Goal: Task Accomplishment & Management: Manage account settings

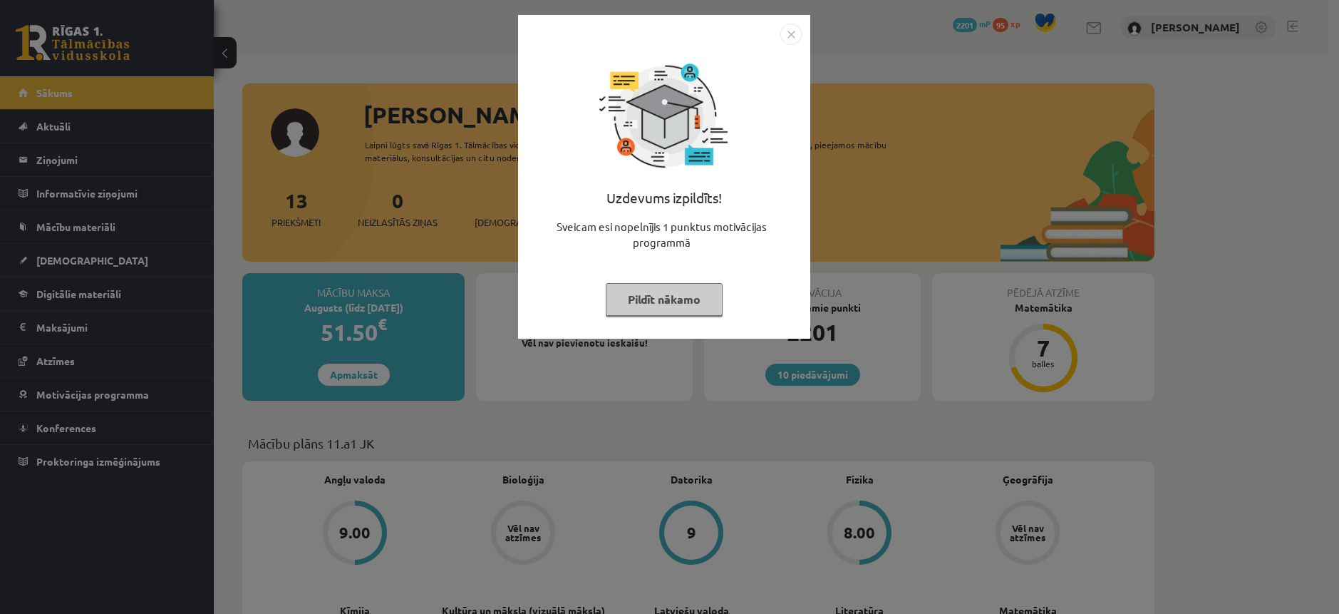
click at [675, 289] on button "Pildīt nākamo" at bounding box center [664, 299] width 117 height 33
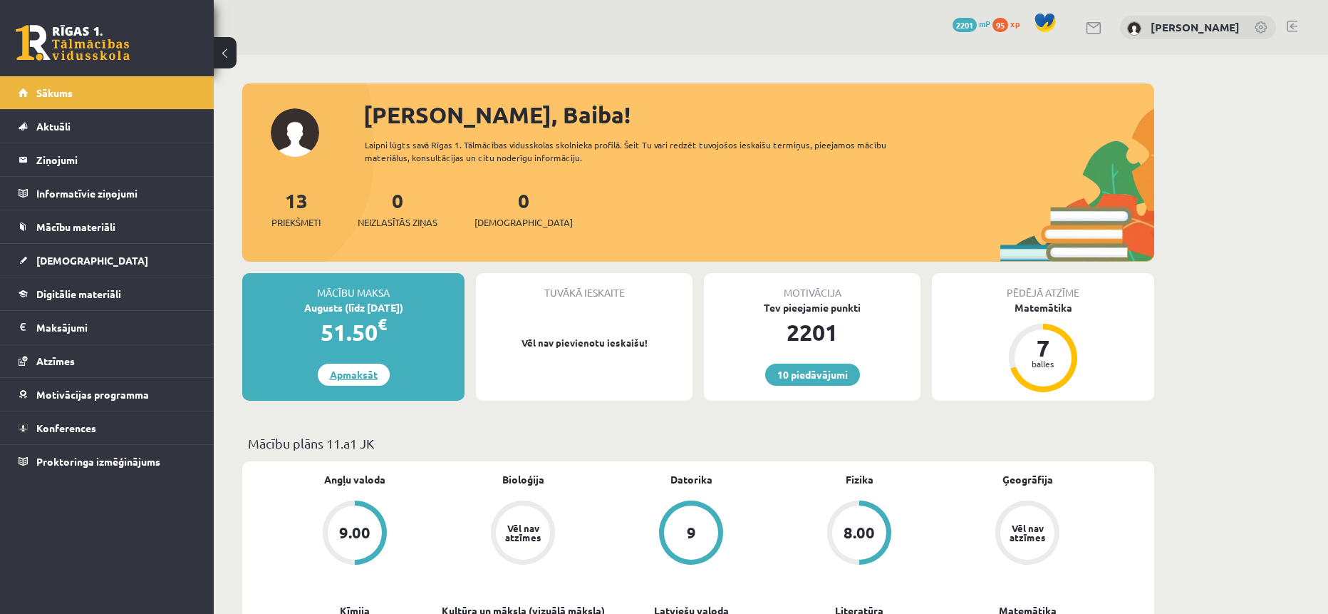
click at [359, 363] on link "Apmaksāt" at bounding box center [354, 374] width 72 height 22
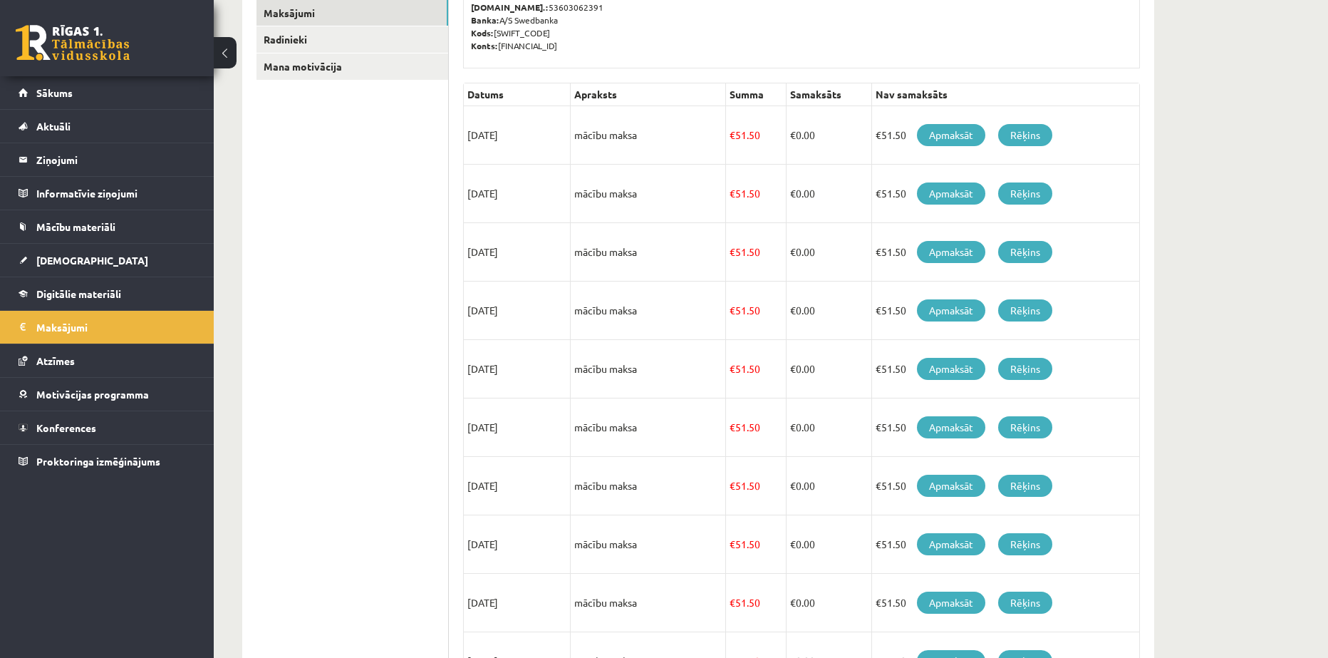
scroll to position [259, 0]
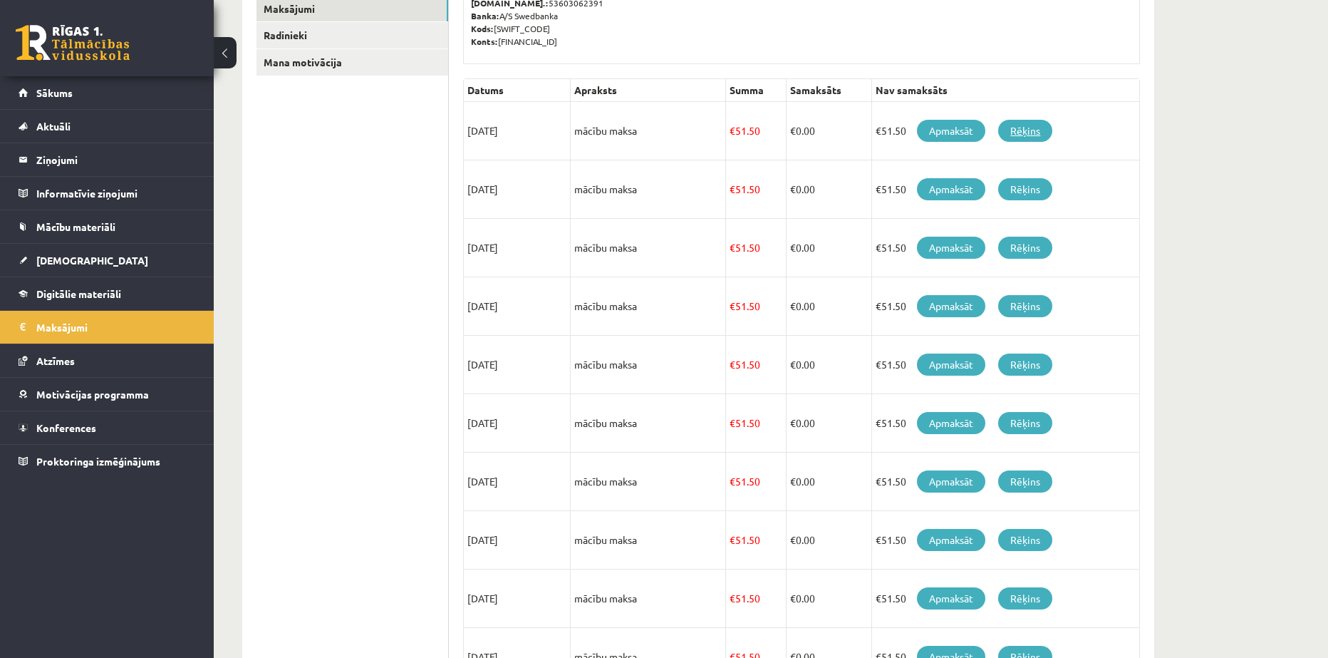
click at [1024, 131] on link "Rēķins" at bounding box center [1025, 131] width 54 height 22
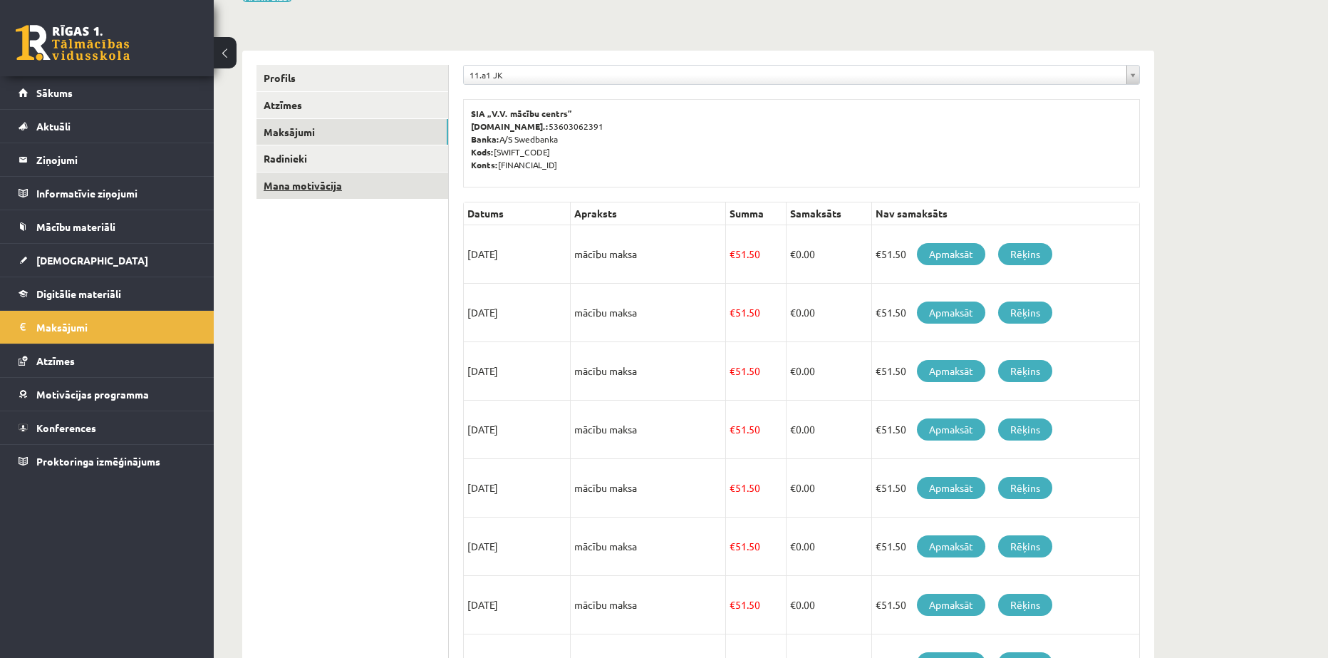
scroll to position [140, 0]
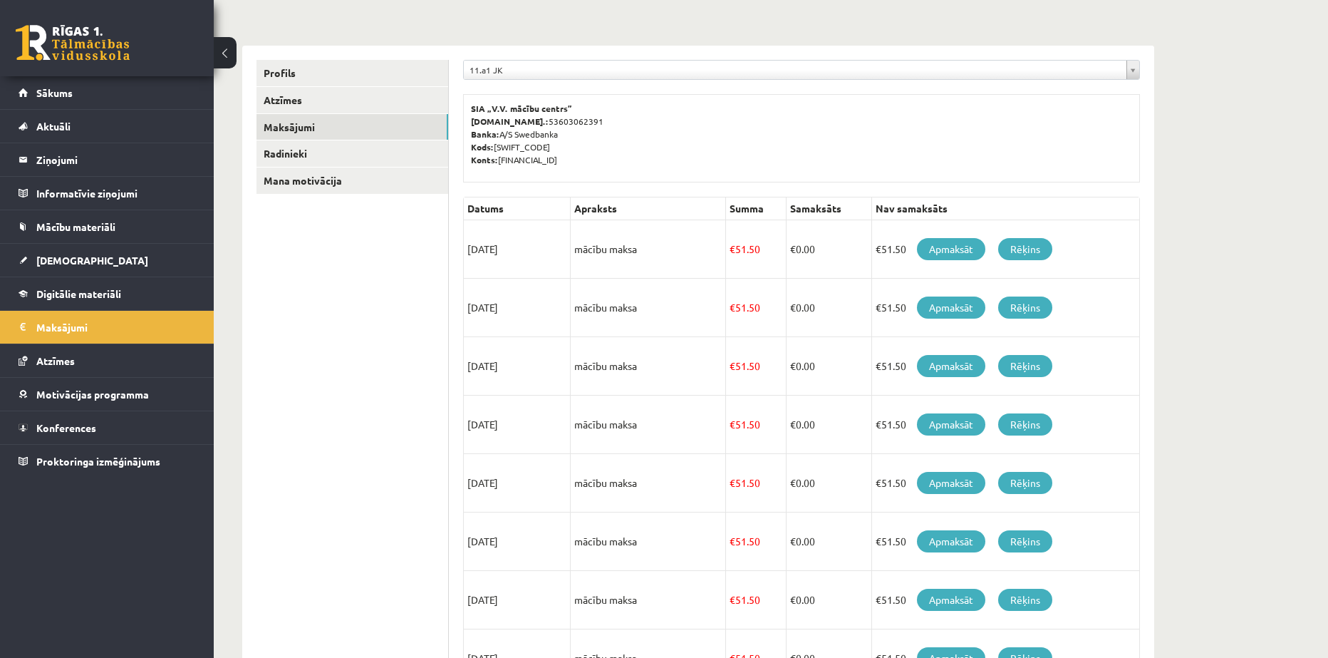
drag, startPoint x: 606, startPoint y: 163, endPoint x: 508, endPoint y: 107, distance: 113.3
click at [508, 107] on div "SIA „V.V. mācību centrs” Reģ.nr.: 53603062391 Banka: A/S Swedbanka Kods: HABALV…" at bounding box center [801, 138] width 677 height 88
click at [615, 158] on p "SIA „V.V. mācību centrs” Reģ.nr.: 53603062391 Banka: A/S Swedbanka Kods: HABALV…" at bounding box center [801, 134] width 661 height 64
drag, startPoint x: 598, startPoint y: 159, endPoint x: 629, endPoint y: 153, distance: 32.0
click at [632, 153] on p "SIA „V.V. mācību centrs” Reģ.nr.: 53603062391 Banka: A/S Swedbanka Kods: HABALV…" at bounding box center [801, 134] width 661 height 64
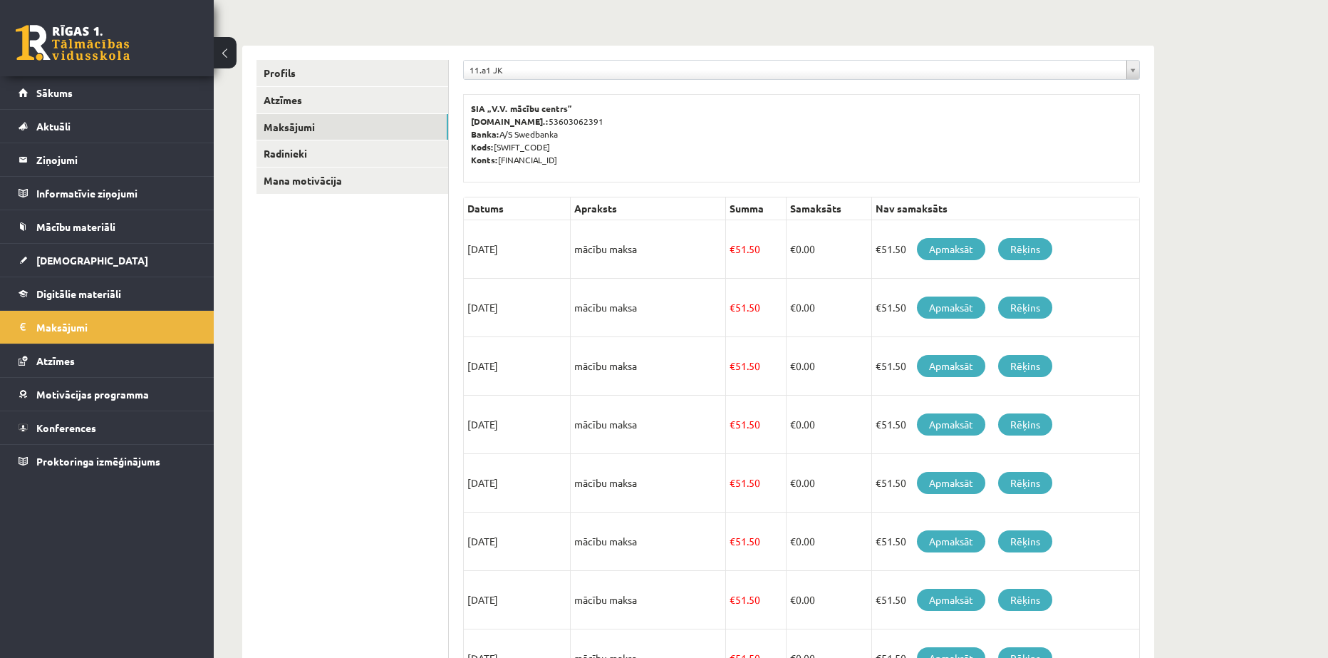
click at [617, 157] on p "SIA „V.V. mācību centrs” Reģ.nr.: 53603062391 Banka: A/S Swedbanka Kods: HABALV…" at bounding box center [801, 134] width 661 height 64
click at [829, 187] on div "**********" at bounding box center [801, 462] width 705 height 832
drag, startPoint x: 609, startPoint y: 158, endPoint x: 465, endPoint y: 96, distance: 156.7
click at [465, 96] on div "SIA „V.V. mācību centrs” Reģ.nr.: 53603062391 Banka: A/S Swedbanka Kods: HABALV…" at bounding box center [801, 138] width 677 height 88
click at [616, 155] on p "SIA „V.V. mācību centrs” Reģ.nr.: 53603062391 Banka: A/S Swedbanka Kods: HABALV…" at bounding box center [801, 134] width 661 height 64
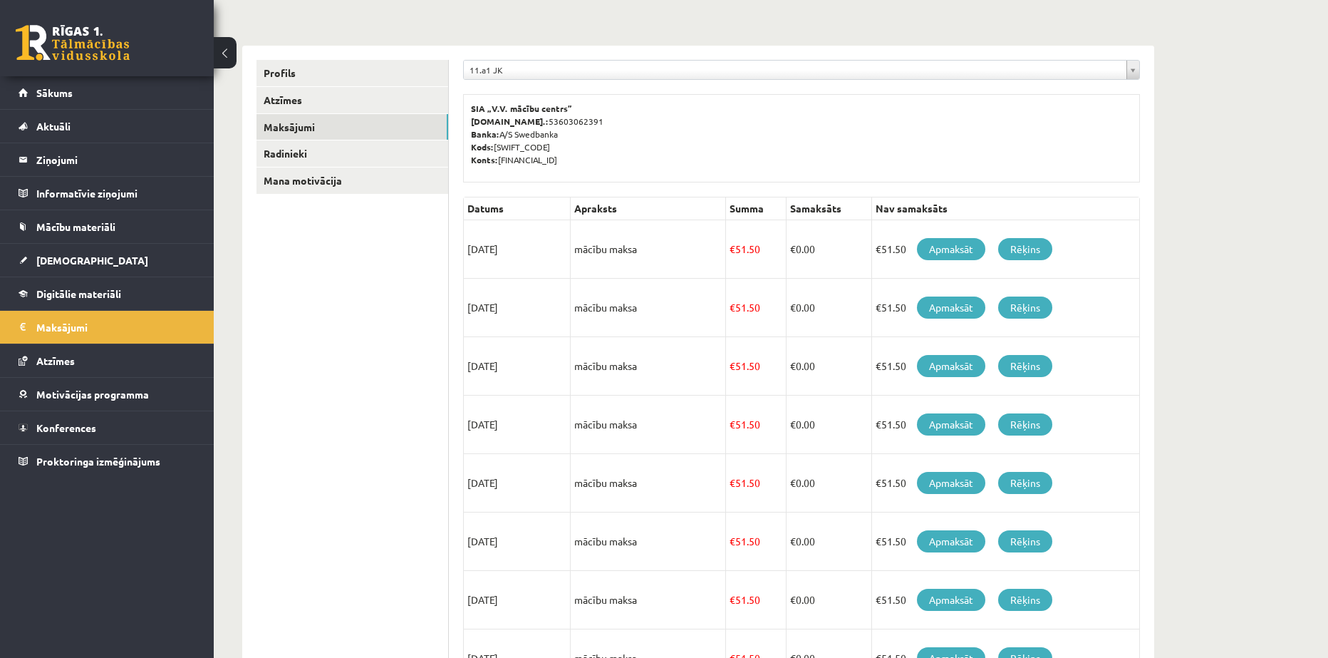
click at [606, 147] on p "SIA „V.V. mācību centrs” Reģ.nr.: 53603062391 Banka: A/S Swedbanka Kods: HABALV…" at bounding box center [801, 134] width 661 height 64
click at [1035, 247] on link "Rēķins" at bounding box center [1025, 249] width 54 height 22
click at [269, 93] on link "Atzīmes" at bounding box center [353, 100] width 192 height 26
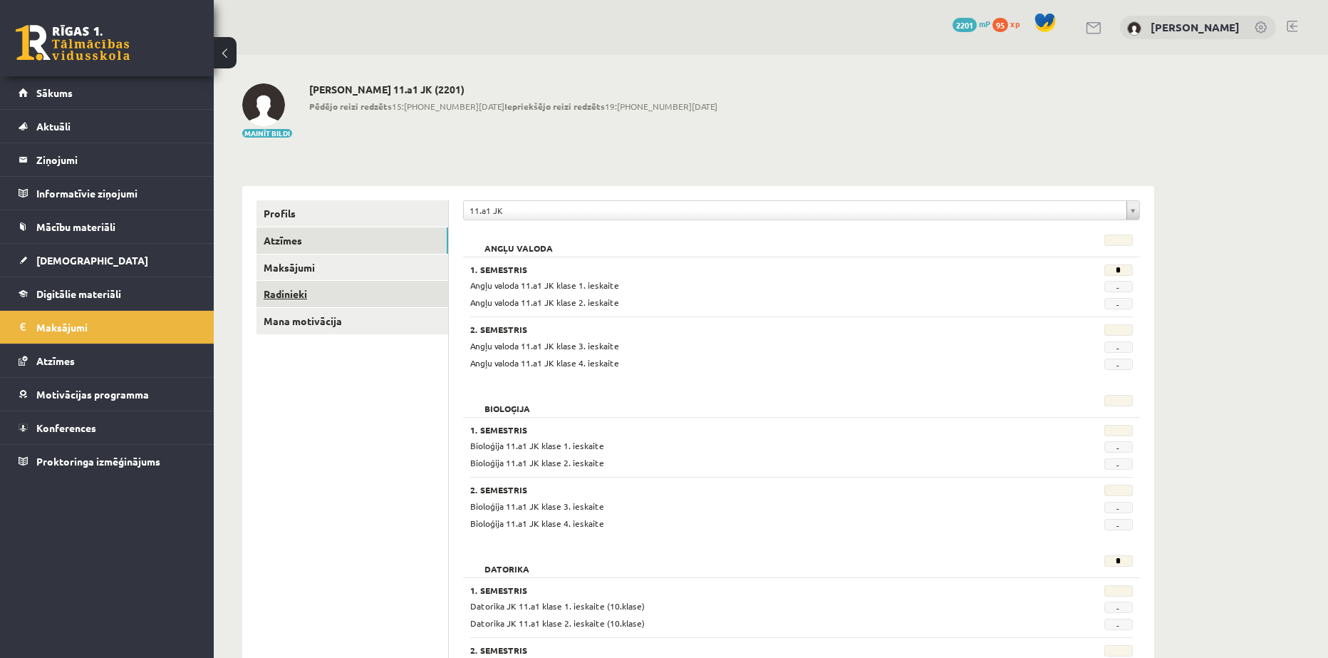
click at [301, 290] on link "Radinieki" at bounding box center [353, 294] width 192 height 26
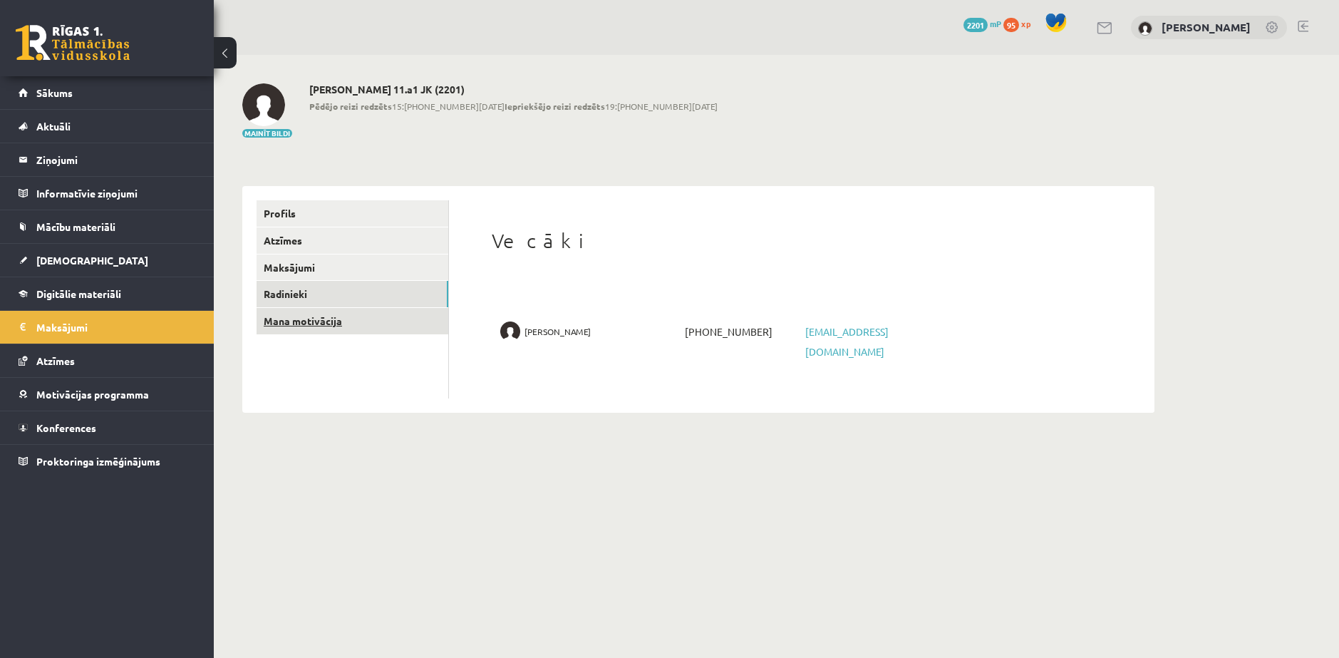
click at [294, 324] on link "Mana motivācija" at bounding box center [353, 321] width 192 height 26
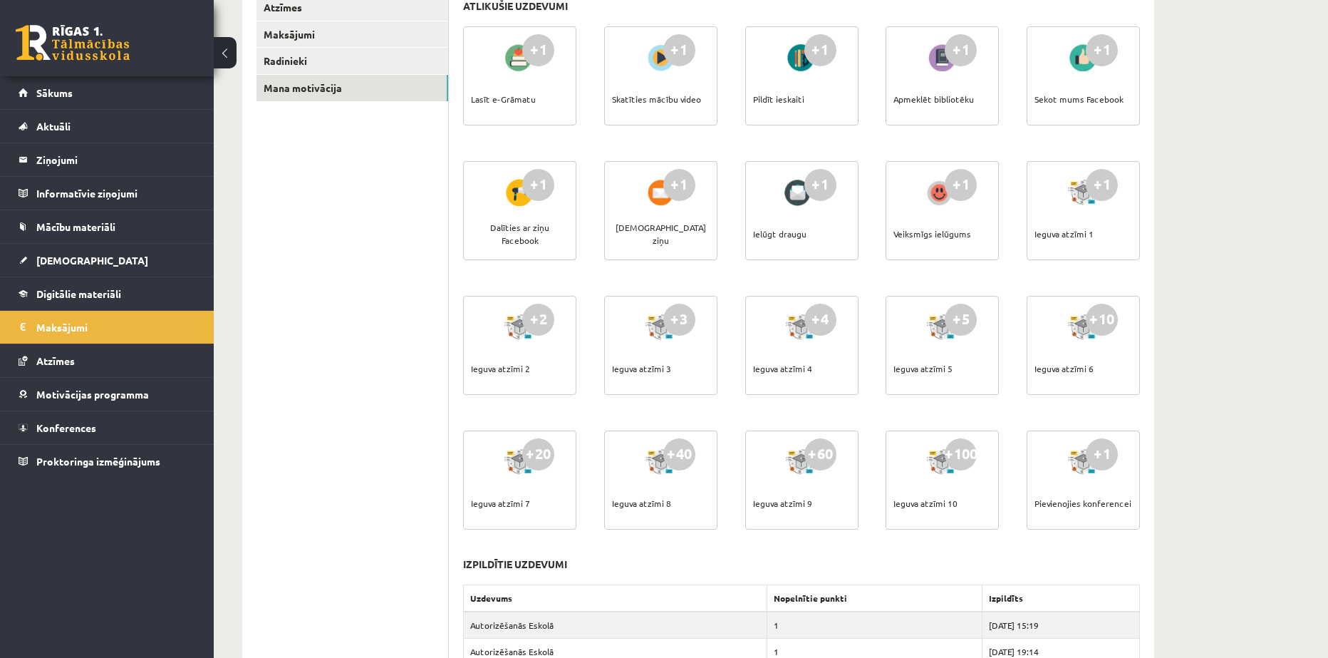
scroll to position [237, 0]
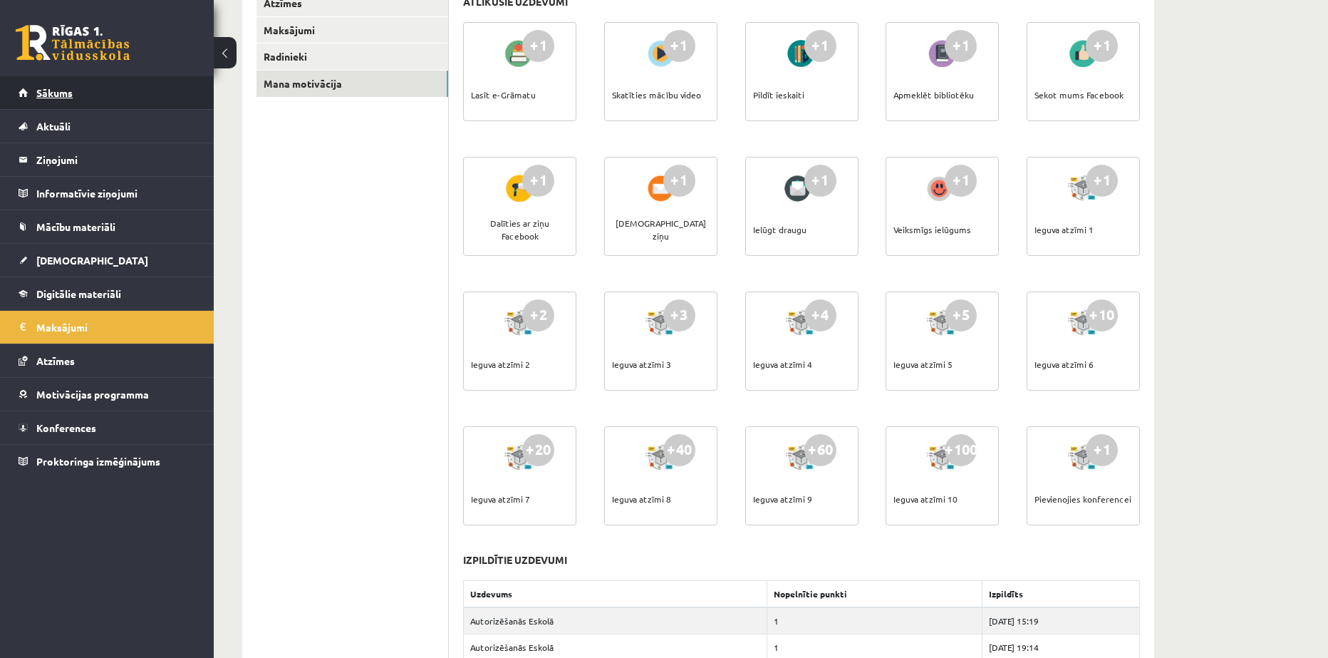
click at [45, 92] on span "Sākums" at bounding box center [54, 92] width 36 height 13
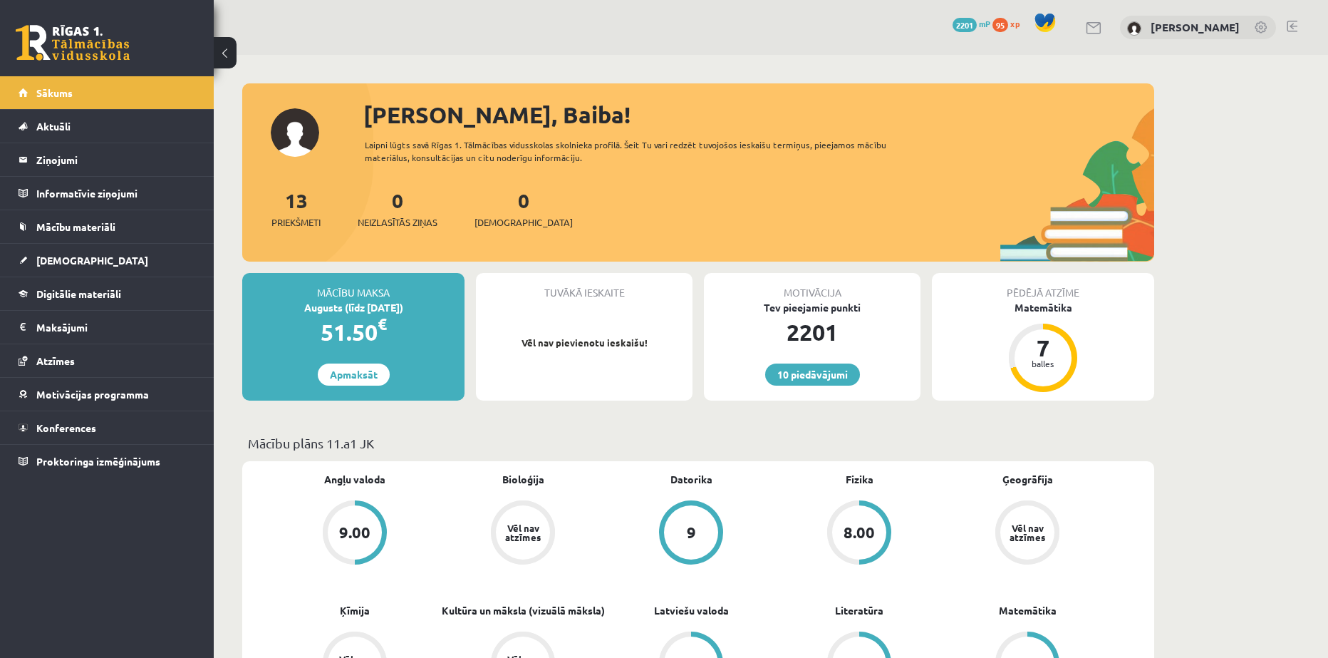
click at [1103, 26] on link at bounding box center [1094, 28] width 17 height 12
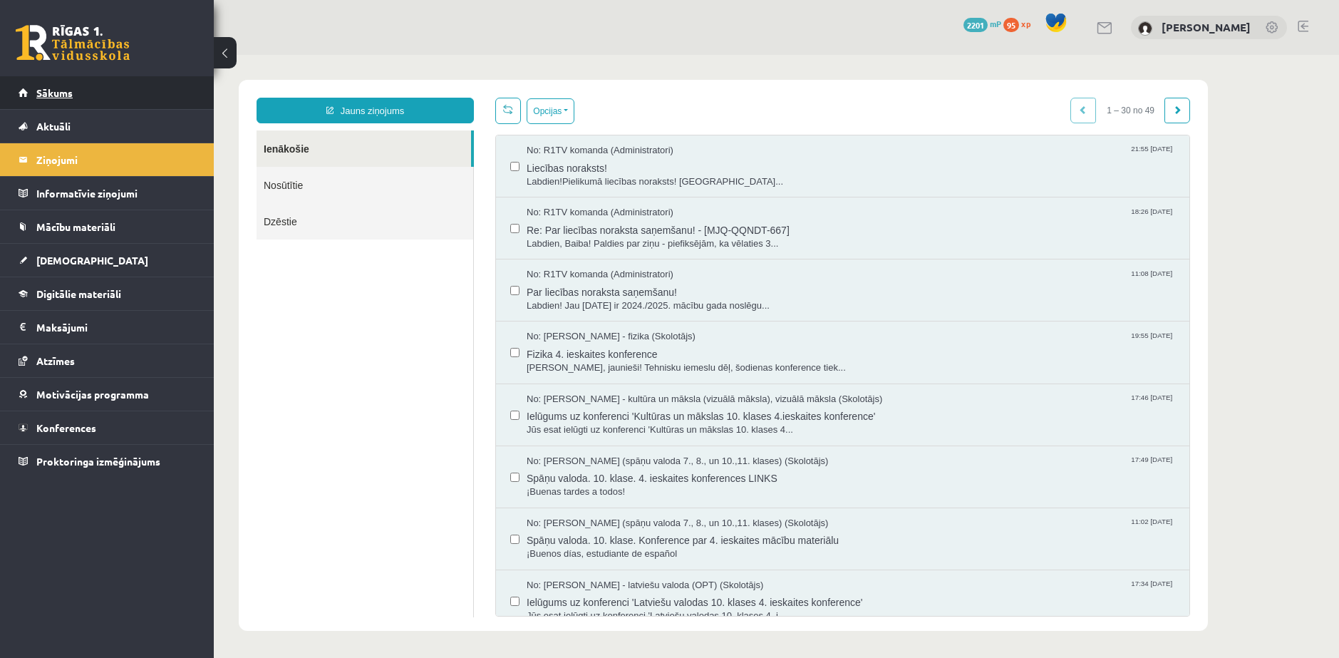
click at [71, 97] on span "Sākums" at bounding box center [54, 92] width 36 height 13
